Goal: Transaction & Acquisition: Purchase product/service

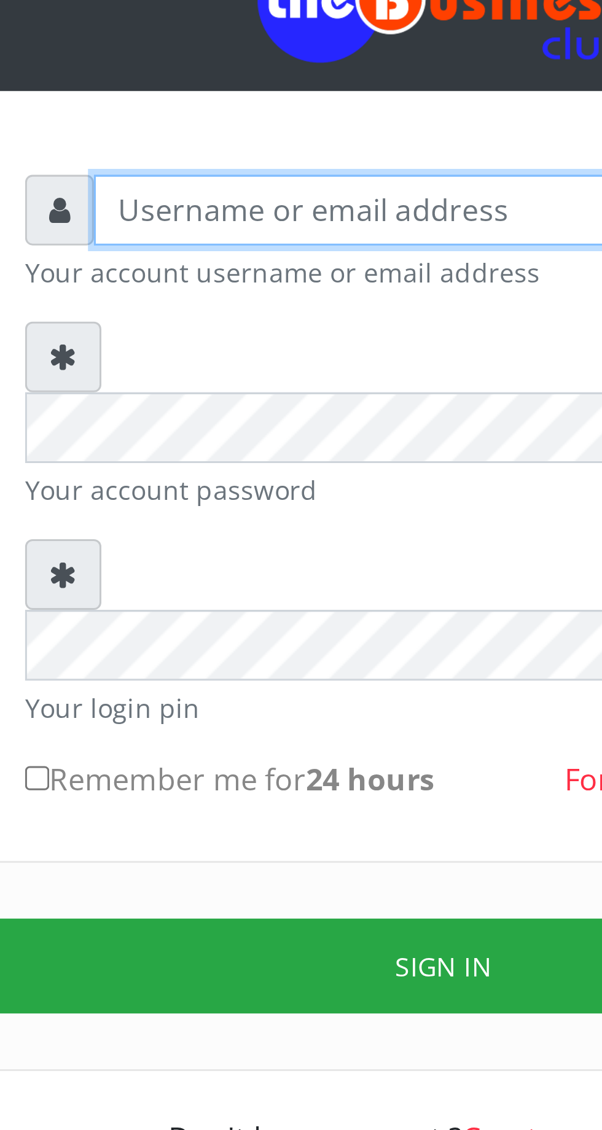
click at [214, 185] on input "text" at bounding box center [312, 180] width 254 height 23
type input "Musluky"
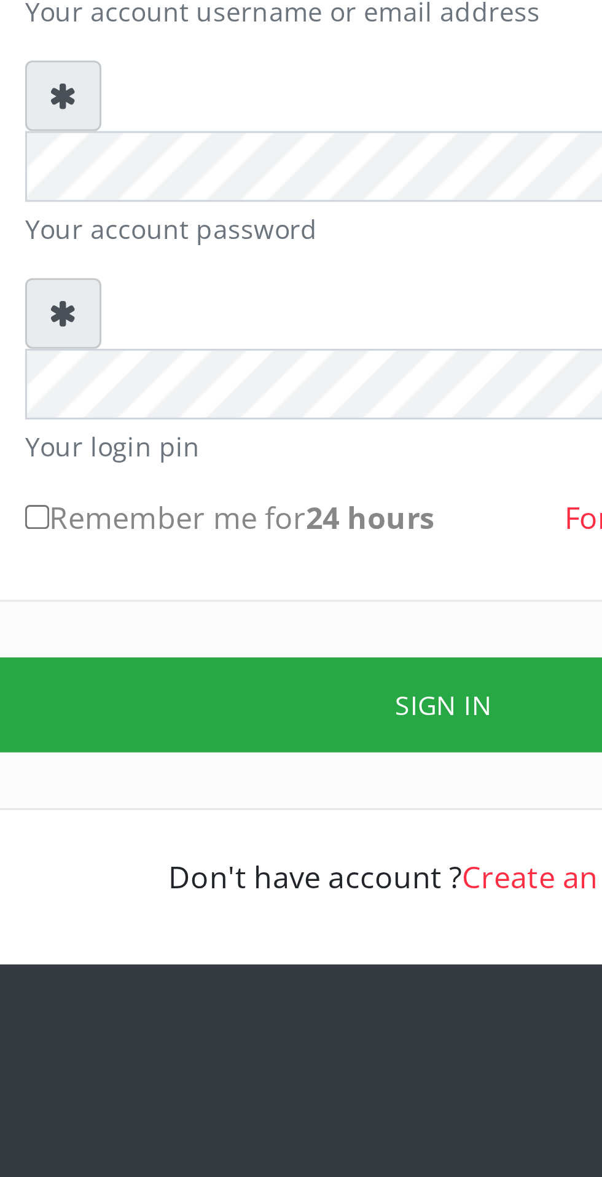
click at [297, 418] on button "Sign in" at bounding box center [300, 433] width 313 height 31
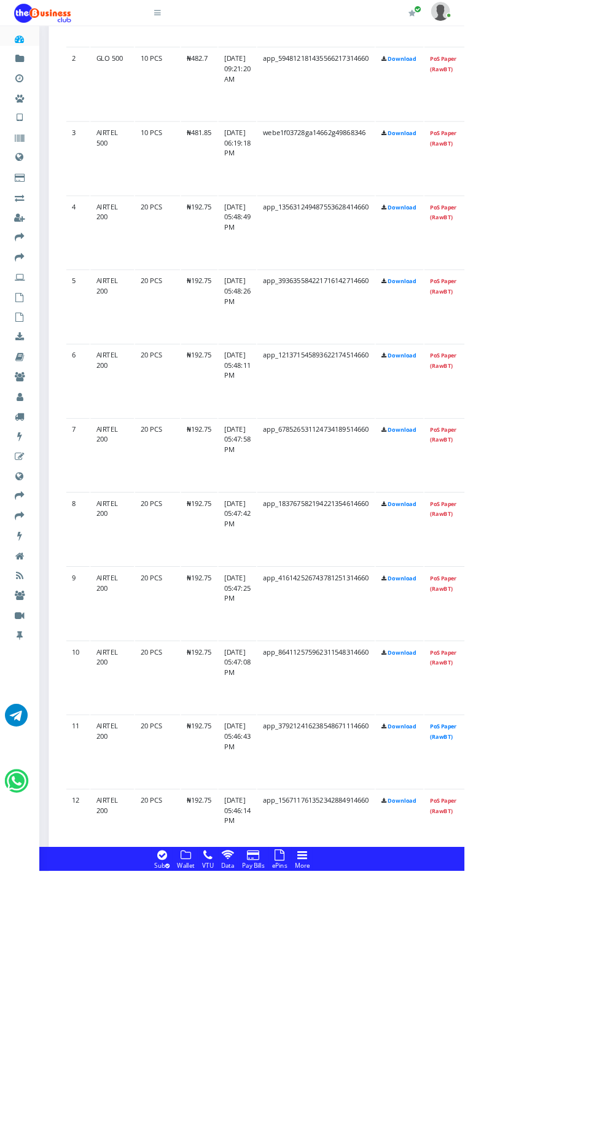
scroll to position [1144, 0]
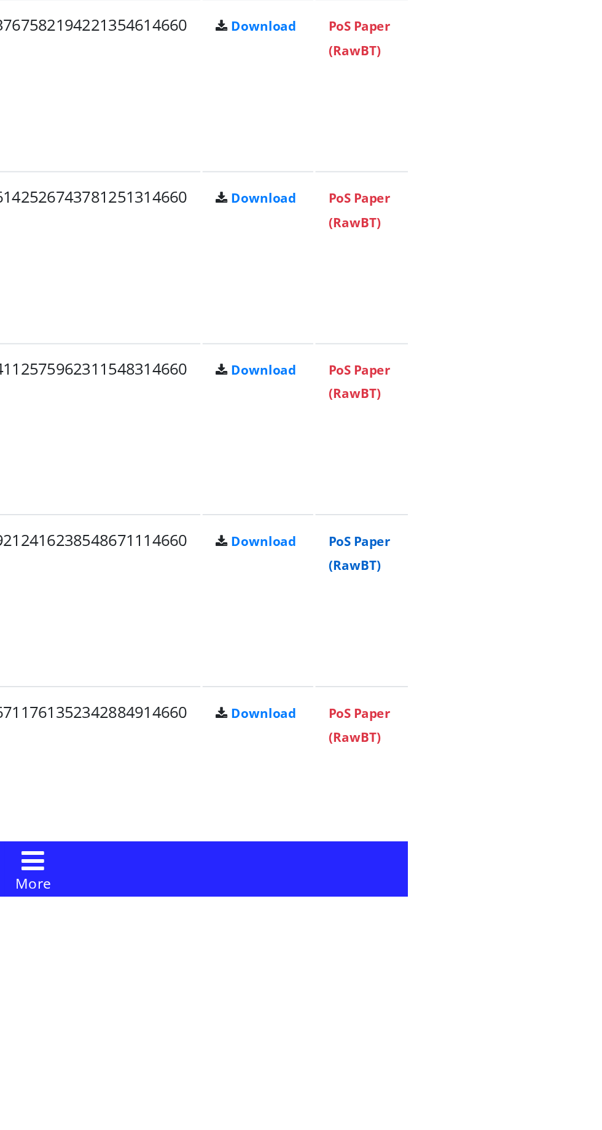
click at [592, 934] on link "PoS Paper (RawBT)" at bounding box center [575, 937] width 34 height 23
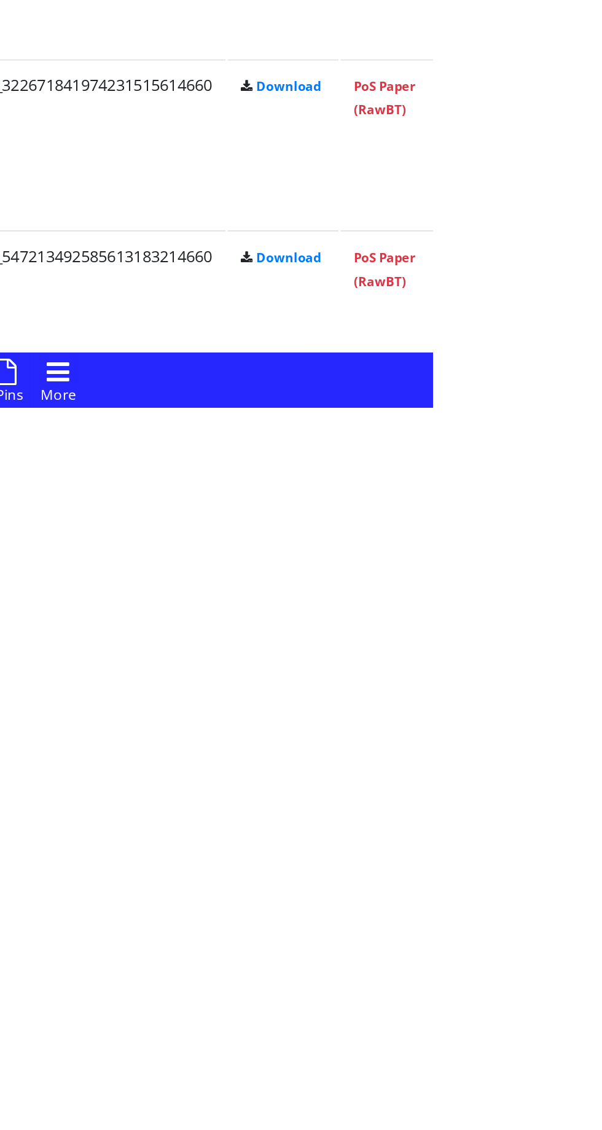
scroll to position [1606, 0]
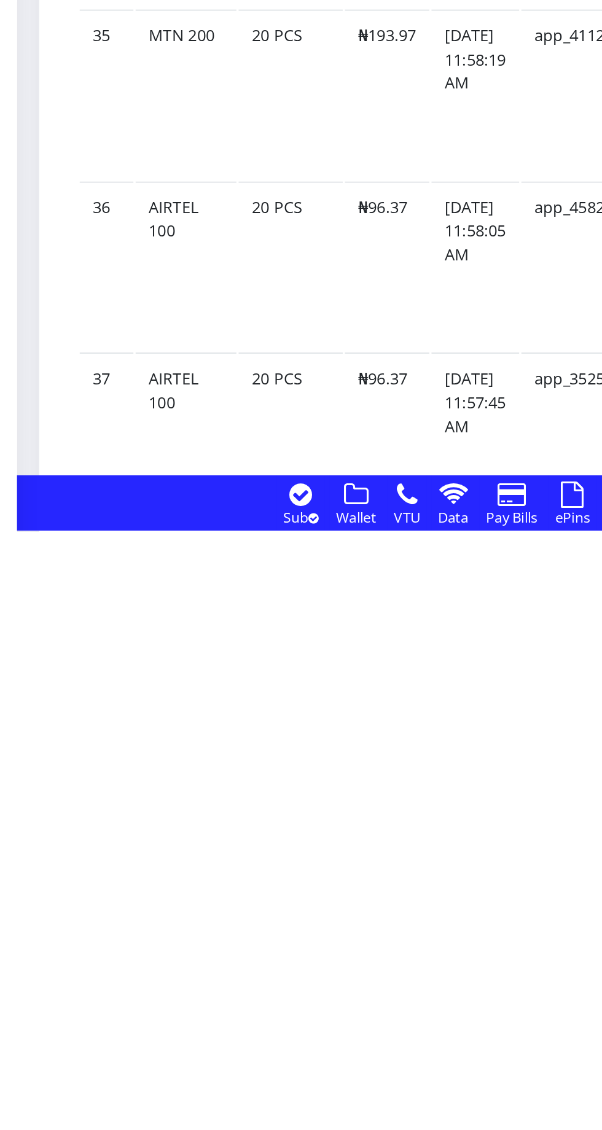
scroll to position [1606, 0]
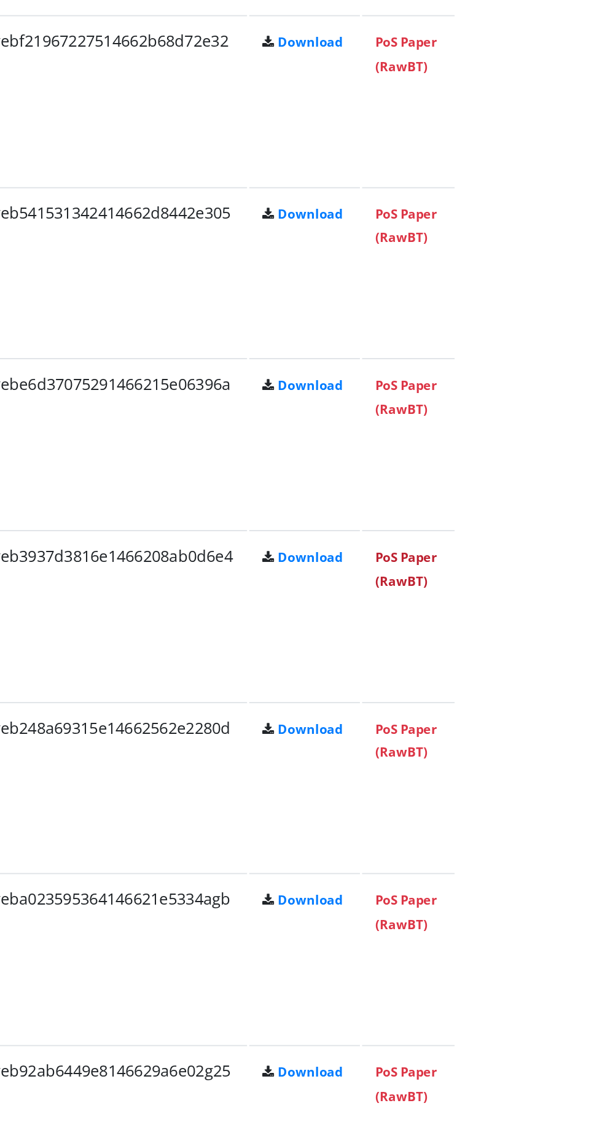
click at [592, 564] on link "PoS Paper (RawBT)" at bounding box center [575, 571] width 34 height 23
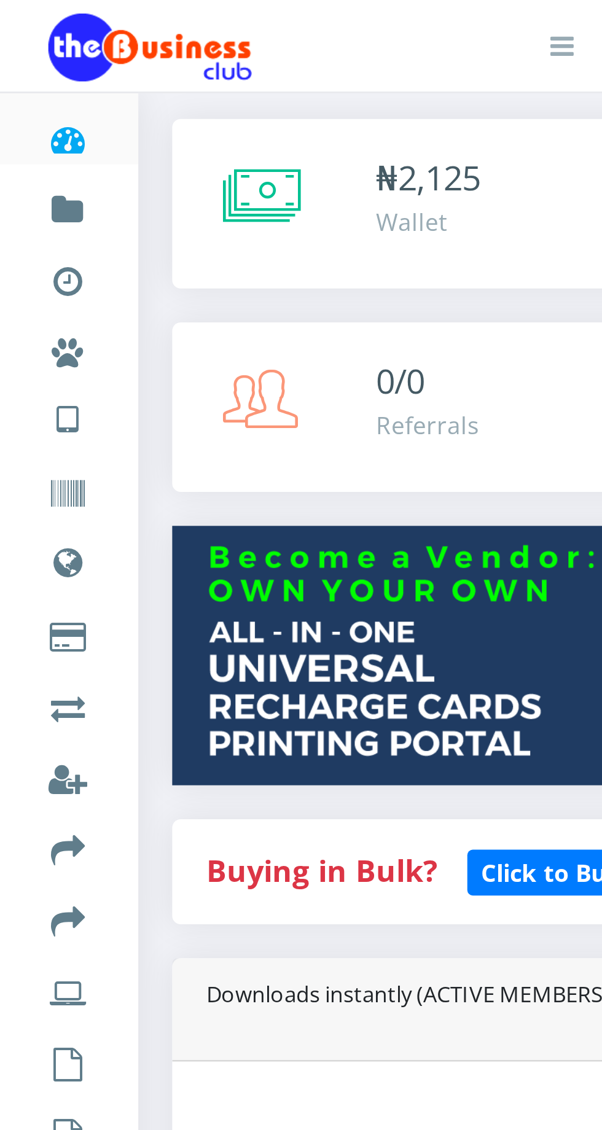
scroll to position [0, 0]
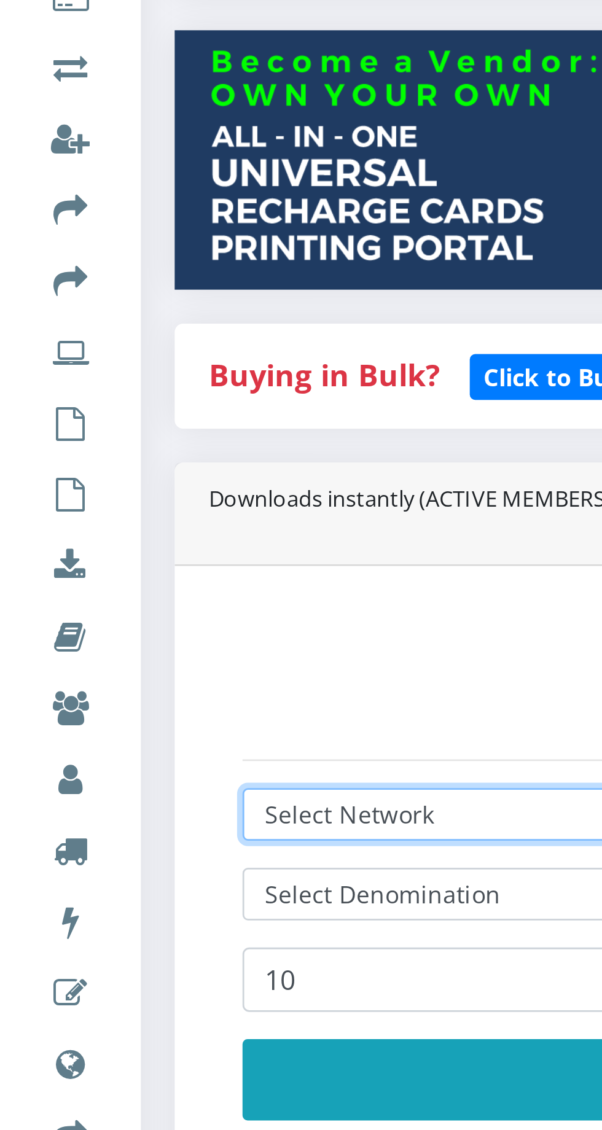
click at [158, 529] on select "Select Network MTN Globacom 9Mobile Airtel" at bounding box center [406, 527] width 636 height 19
select select "Glo"
click at [88, 520] on select "Select Network MTN Globacom 9Mobile Airtel" at bounding box center [406, 527] width 636 height 19
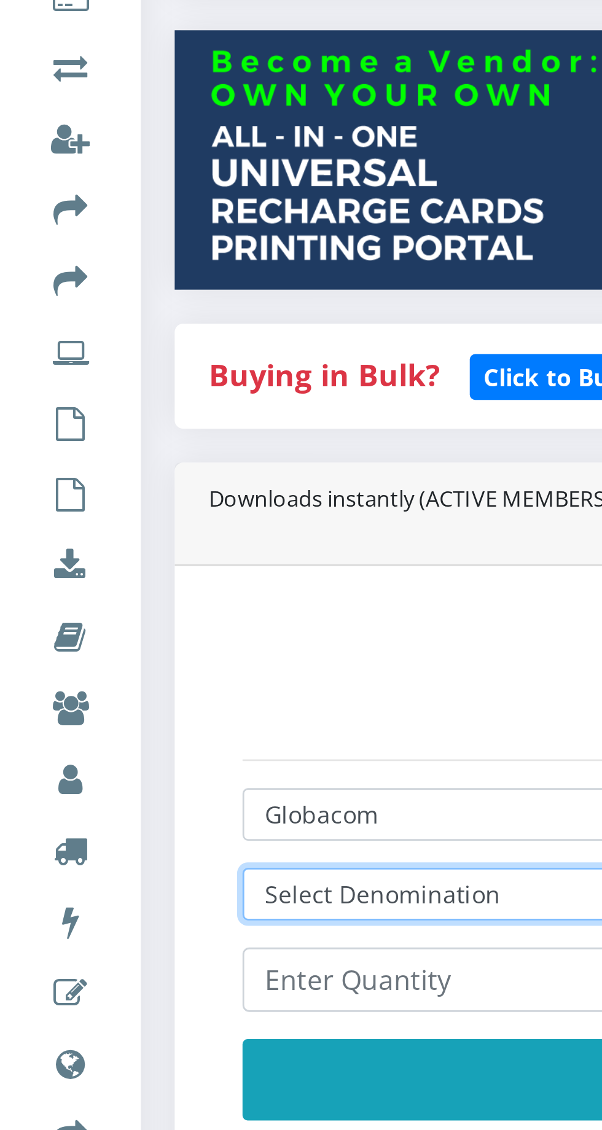
click at [133, 553] on select "Select Denomination Glo NGN100 - ₦96.50 Glo NGN200 - ₦193.00 Glo NGN500 - ₦482.…" at bounding box center [406, 556] width 636 height 19
select select "193-200"
click at [88, 549] on select "Select Denomination Glo NGN100 - ₦96.50 Glo NGN200 - ₦193.00 Glo NGN500 - ₦482.…" at bounding box center [406, 556] width 636 height 19
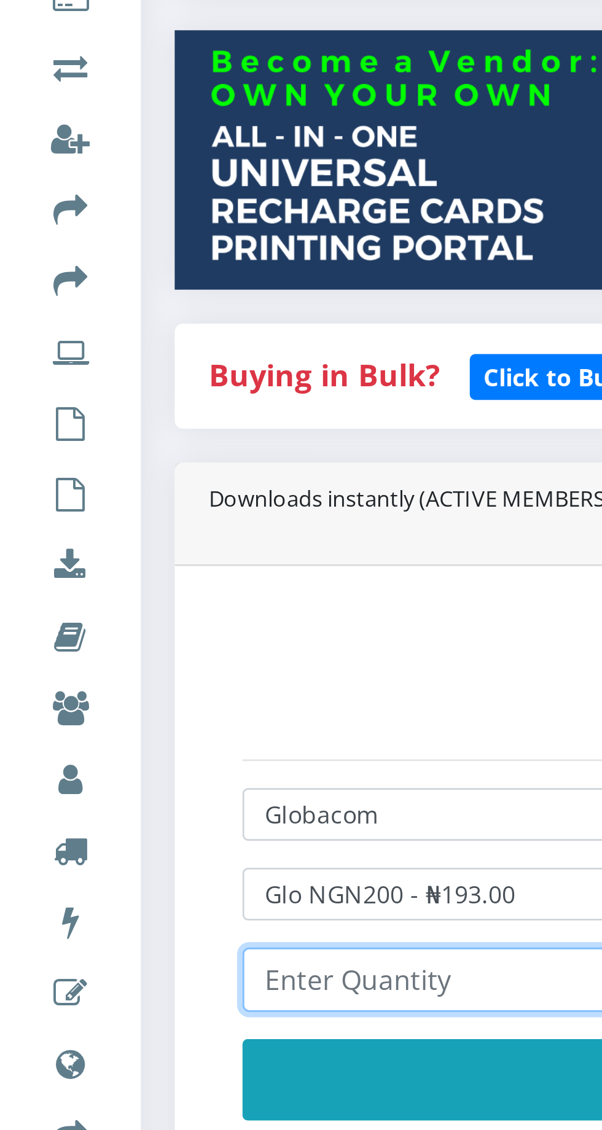
click at [123, 590] on input "number" at bounding box center [406, 587] width 636 height 23
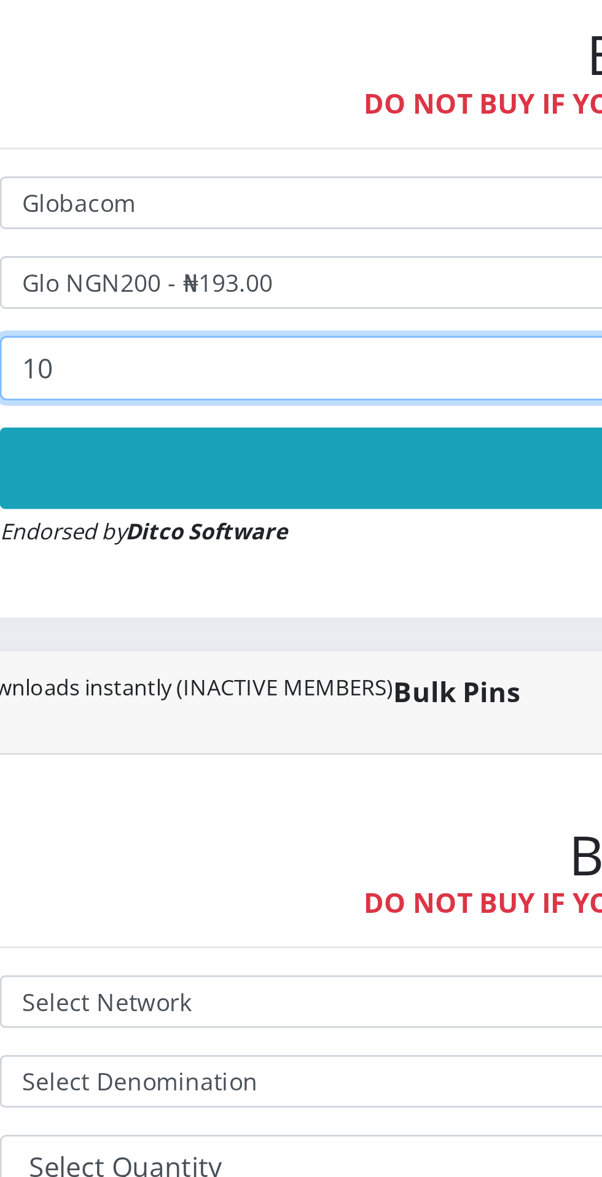
type input "10"
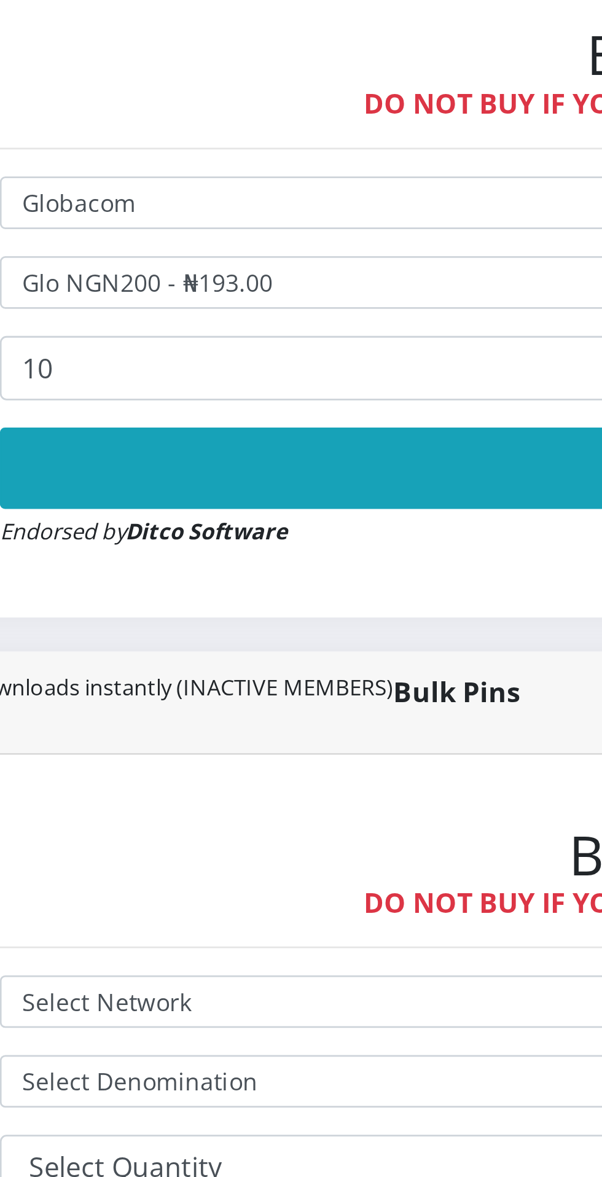
click at [207, 630] on button "Buy Now!" at bounding box center [406, 623] width 636 height 29
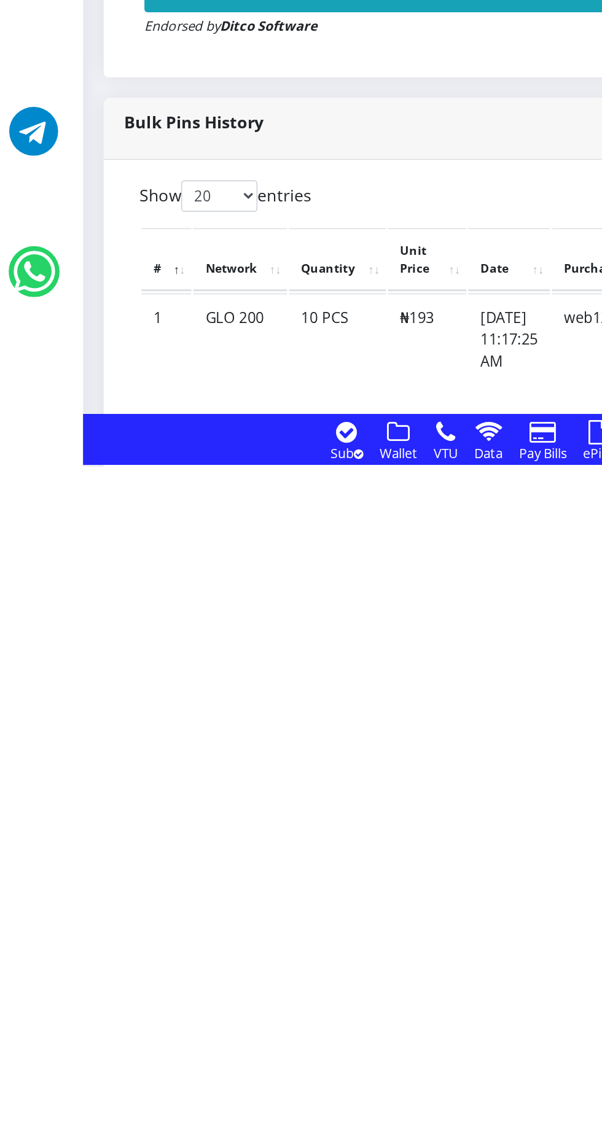
scroll to position [72, 0]
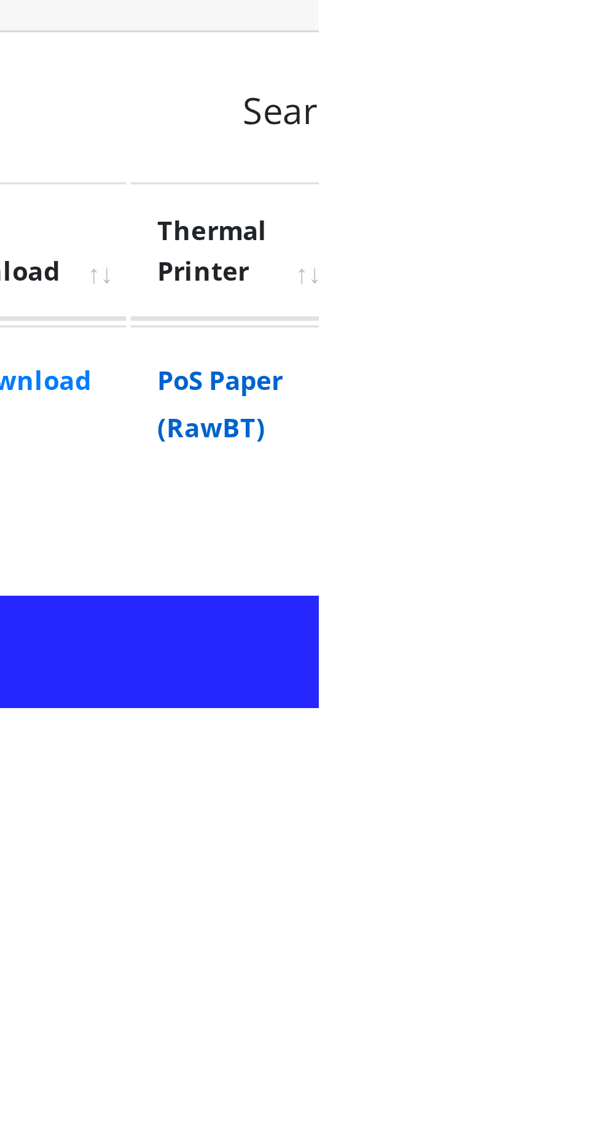
click at [592, 1045] on link "PoS Paper (RawBT)" at bounding box center [575, 1046] width 34 height 23
